Goal: Complete application form

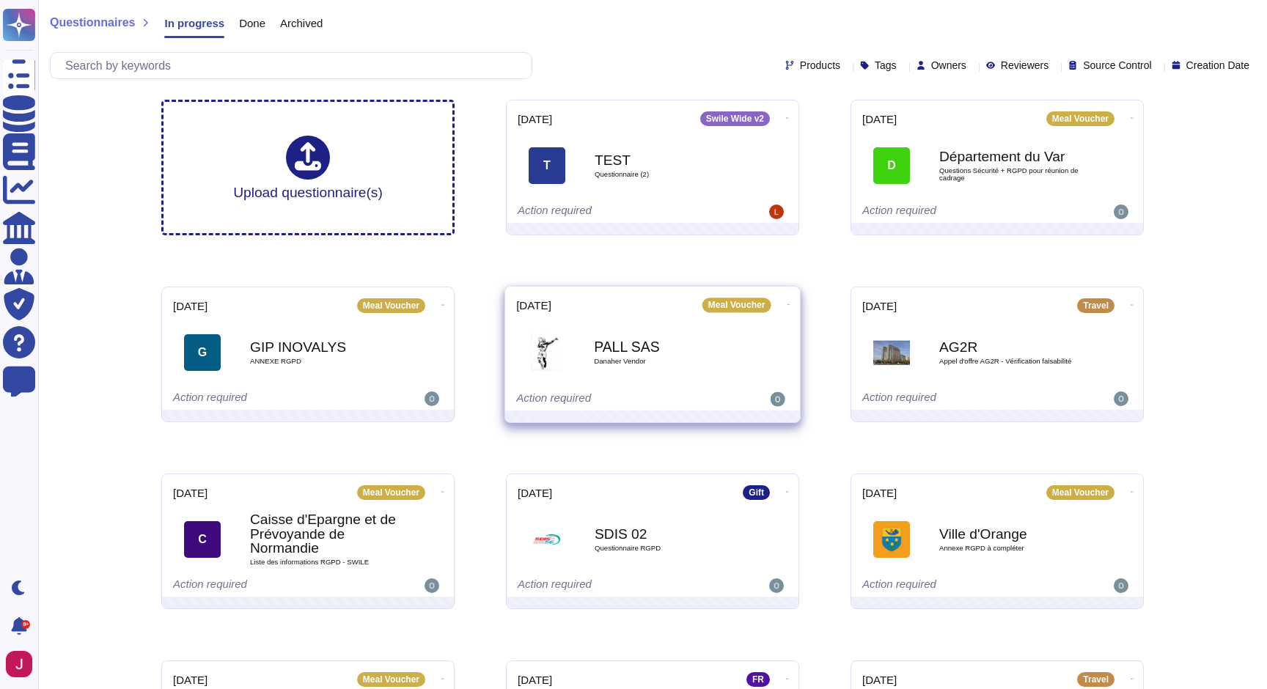
scroll to position [153, 0]
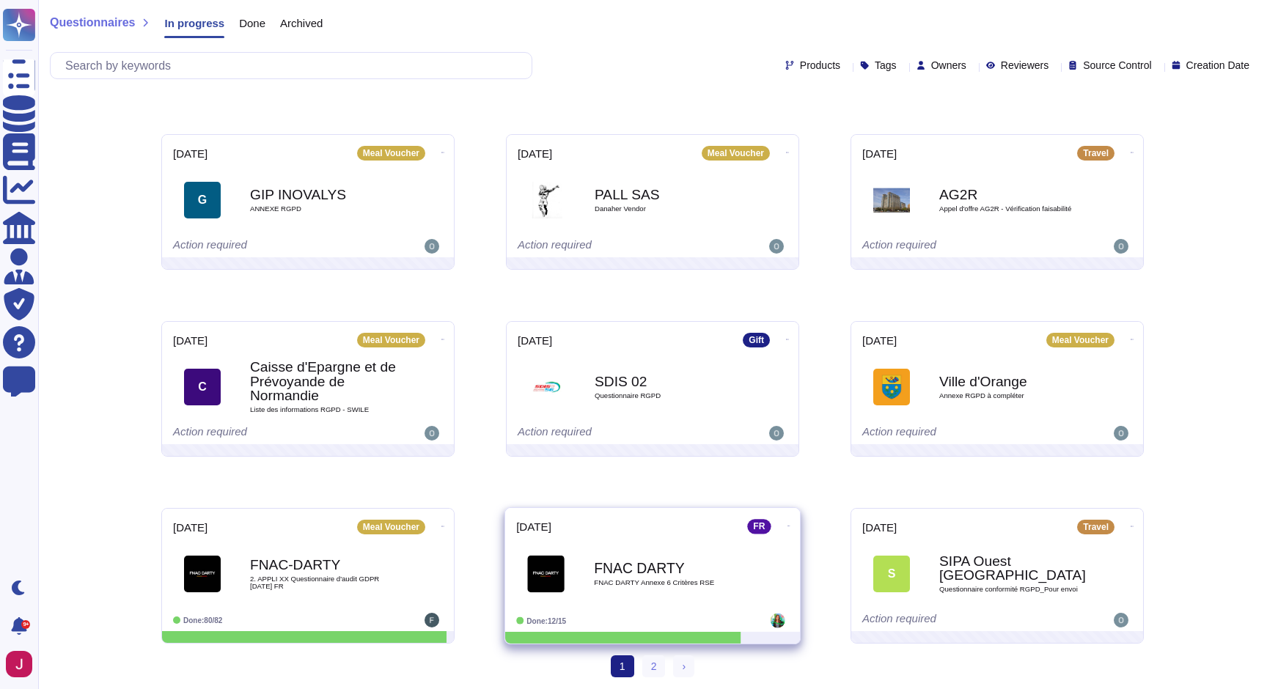
click at [633, 567] on b "FNAC DARTY" at bounding box center [668, 568] width 148 height 14
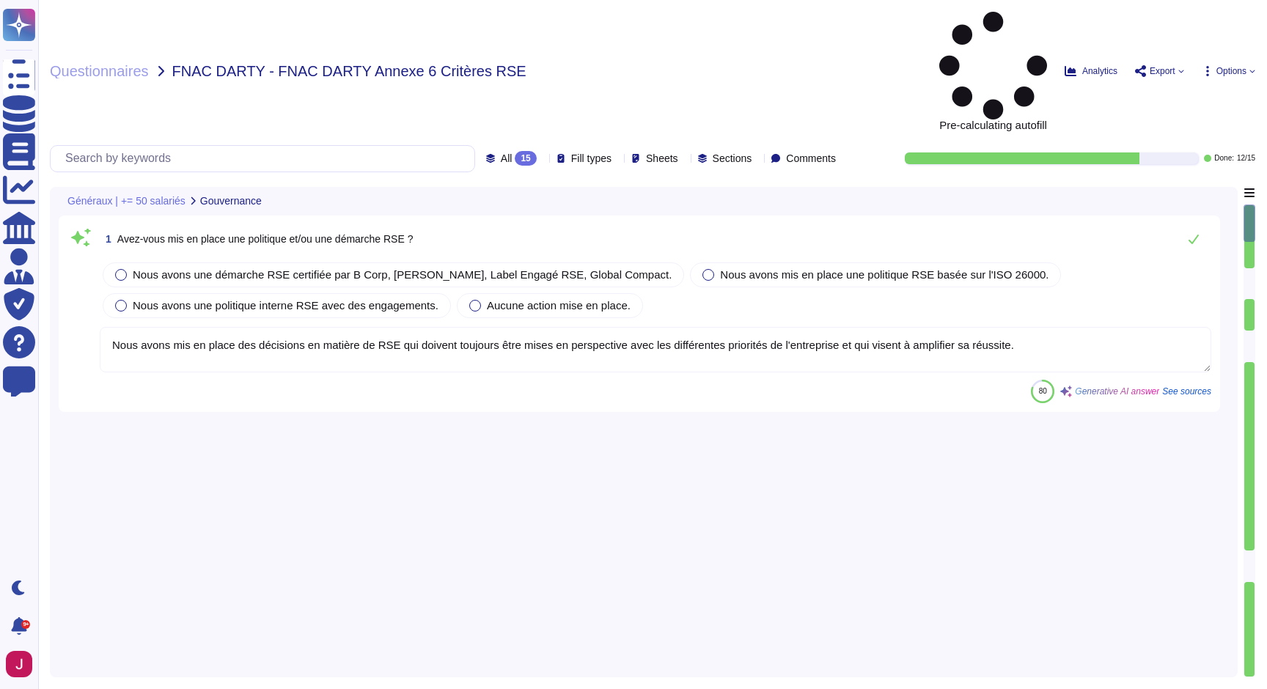
type textarea "Nous avons mis en place des décisions en matière de RSE qui doivent toujours êt…"
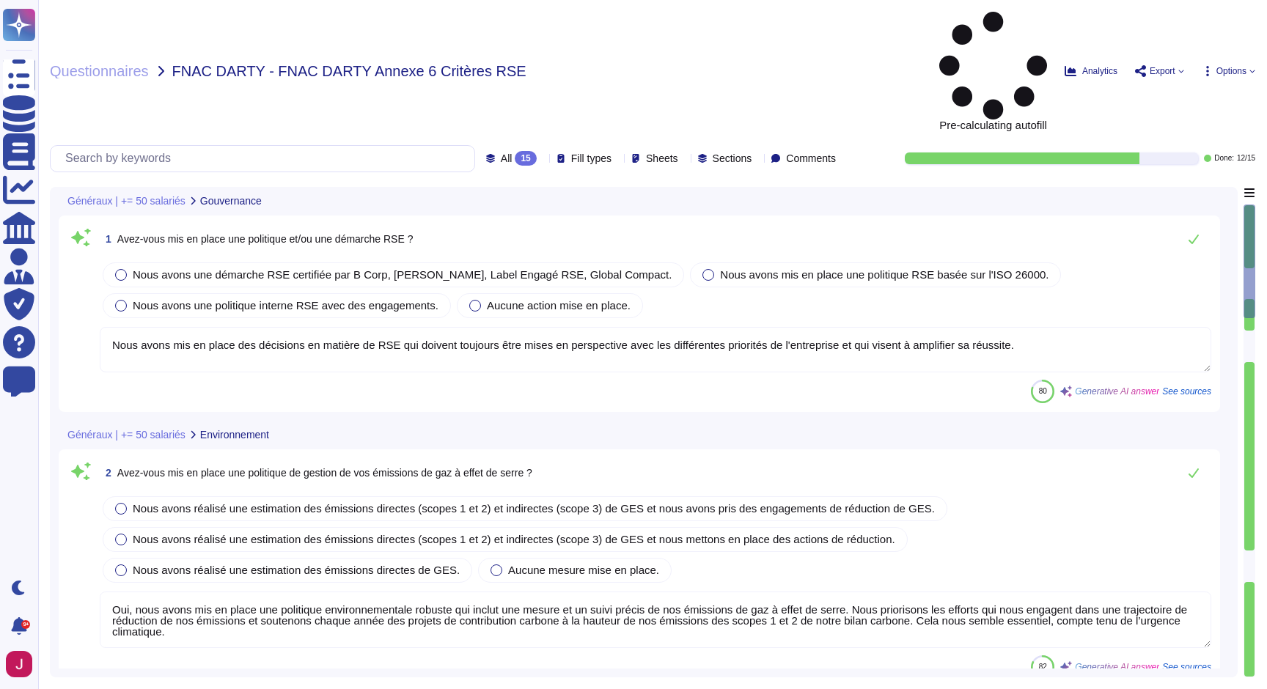
type textarea "Oui, nous avons mis en place une politique environnementale robuste qui inclut …"
type textarea "[PERSON_NAME] a reçu une note de 91/100 sur l'index de l'égalité professionnell…"
click at [224, 233] on span "Avez-vous mis en place une politique et/ou une démarche RSE ?" at bounding box center [265, 239] width 296 height 12
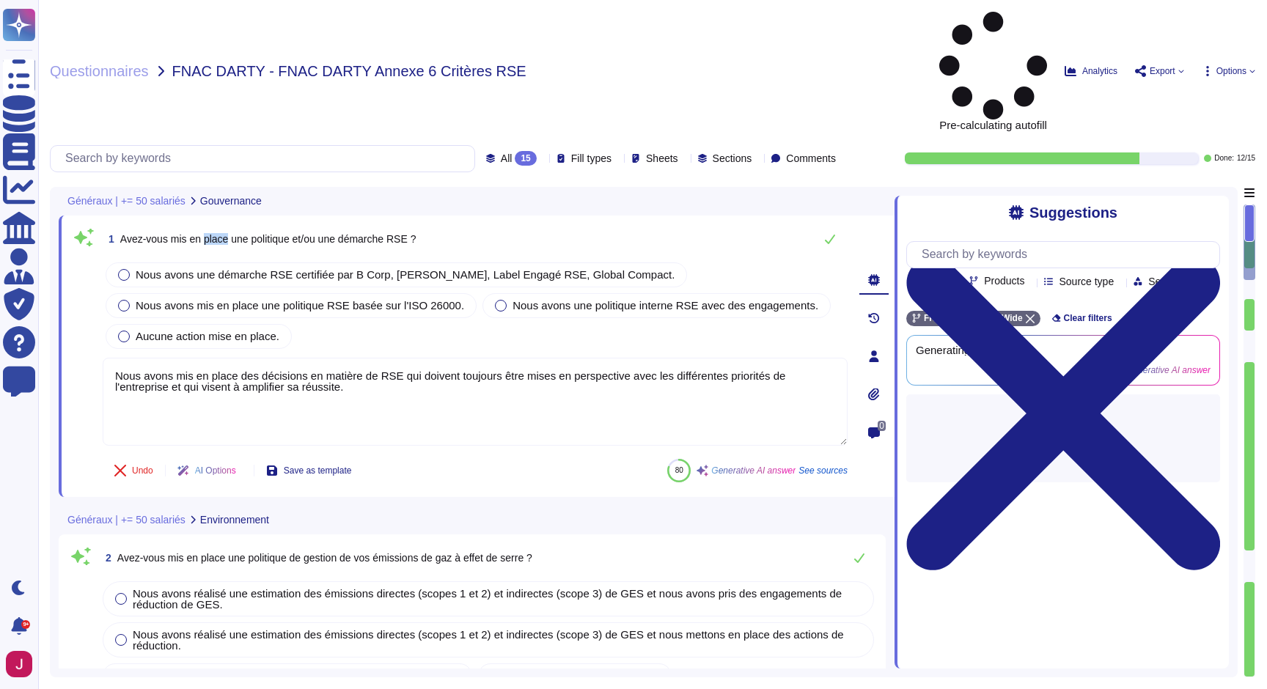
click at [224, 233] on span "Avez-vous mis en place une politique et/ou une démarche RSE ?" at bounding box center [268, 239] width 296 height 12
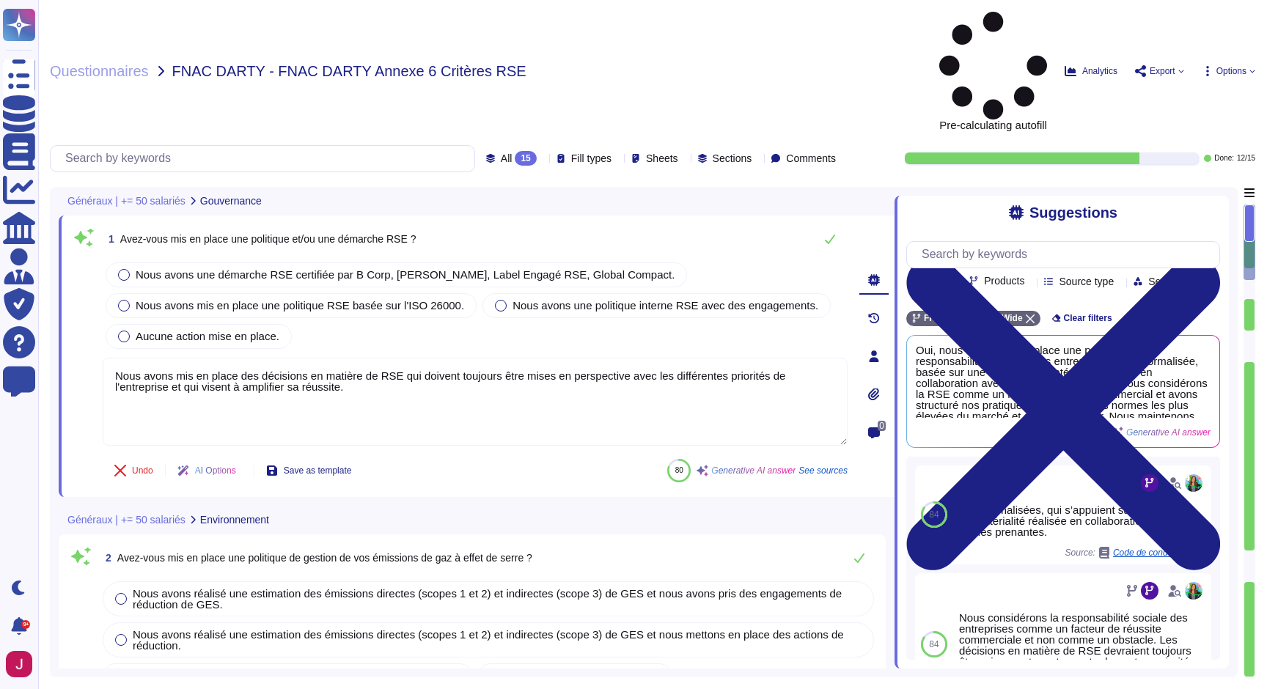
click at [1030, 282] on icon at bounding box center [1030, 282] width 0 height 0
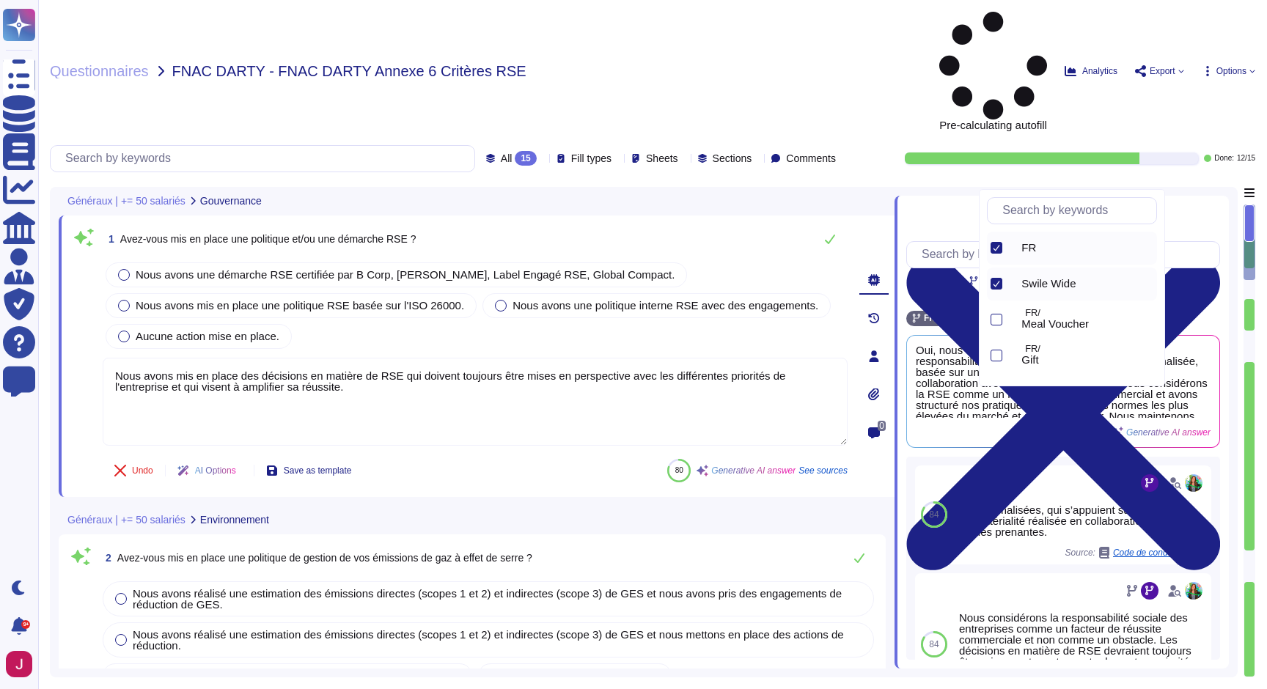
click at [996, 248] on icon at bounding box center [996, 247] width 7 height 7
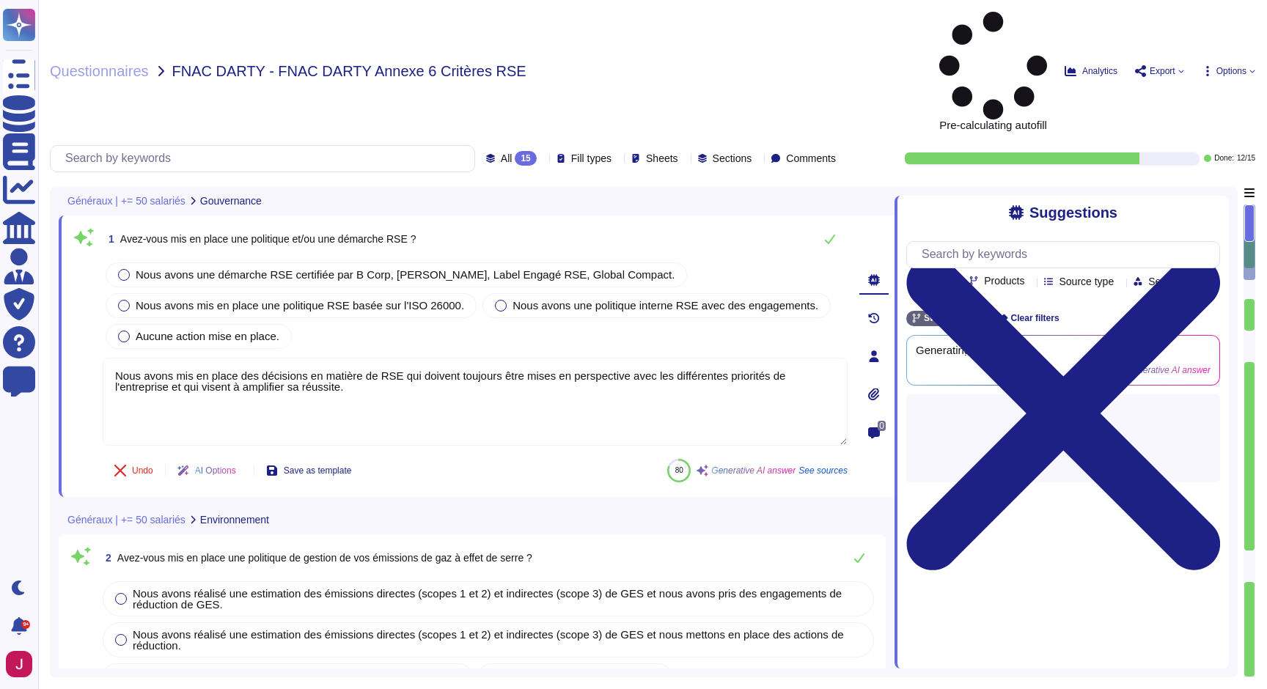
click at [928, 452] on div "Suggestions Team Products Source type Section Tags Swile Wide Clear filters Gen…" at bounding box center [1061, 432] width 334 height 473
